Goal: Find specific page/section: Find specific page/section

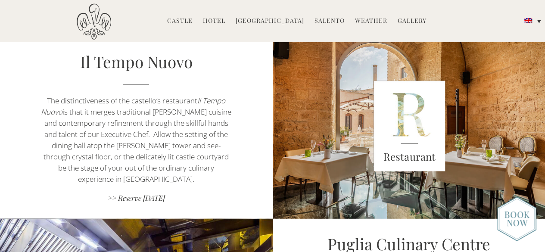
scroll to position [591, 0]
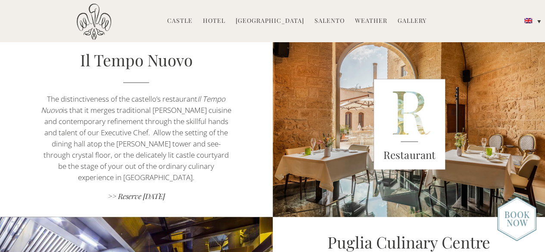
click at [273, 21] on link "[GEOGRAPHIC_DATA]" at bounding box center [270, 21] width 69 height 10
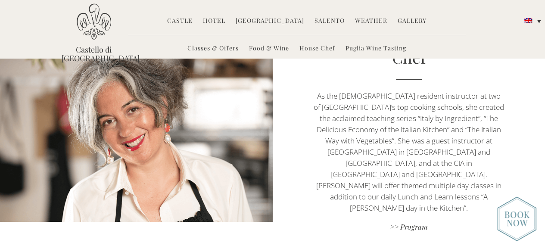
scroll to position [1122, 0]
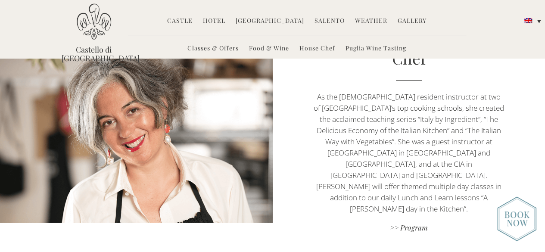
click at [222, 19] on link "Hotel" at bounding box center [214, 21] width 22 height 10
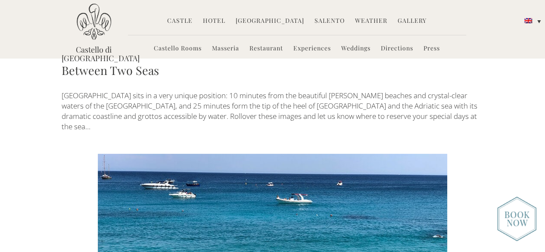
scroll to position [1320, 0]
click at [268, 51] on link "Restaurant" at bounding box center [267, 49] width 34 height 10
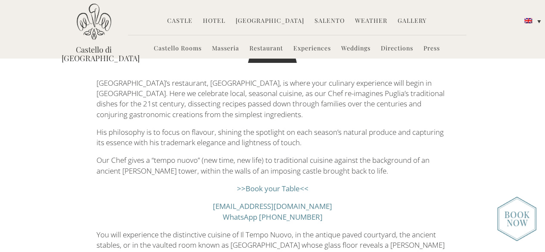
scroll to position [68, 0]
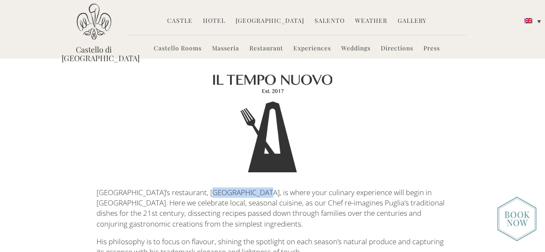
drag, startPoint x: 200, startPoint y: 194, endPoint x: 252, endPoint y: 194, distance: 51.7
click at [252, 194] on p "[GEOGRAPHIC_DATA]’s restaurant, [GEOGRAPHIC_DATA], is where your culinary exper…" at bounding box center [273, 146] width 352 height 166
copy p "Il Tempo Nuovo"
